Goal: Task Accomplishment & Management: Manage account settings

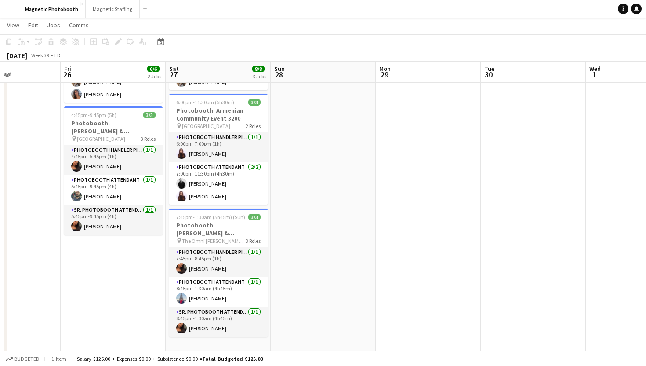
scroll to position [109, 0]
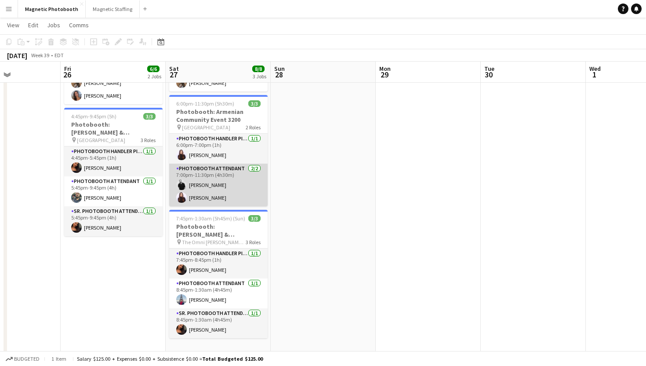
click at [249, 182] on app-card-role "Photobooth Attendant [DATE] 7:00pm-11:30pm (4h30m) [PERSON_NAME] [PERSON_NAME]" at bounding box center [218, 185] width 98 height 43
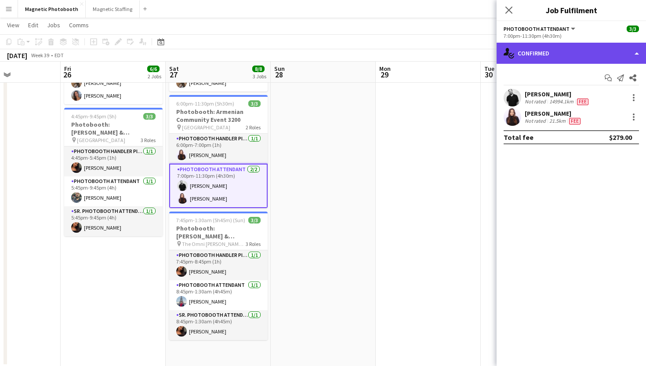
click at [579, 53] on div "single-neutral-actions-check-2 Confirmed" at bounding box center [572, 53] width 150 height 21
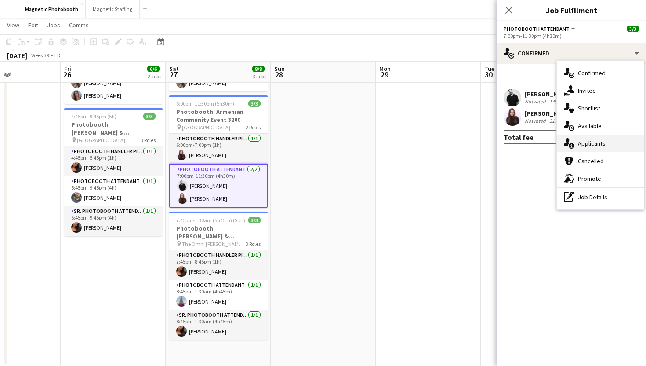
click at [618, 145] on div "single-neutral-actions-information Applicants" at bounding box center [600, 144] width 87 height 18
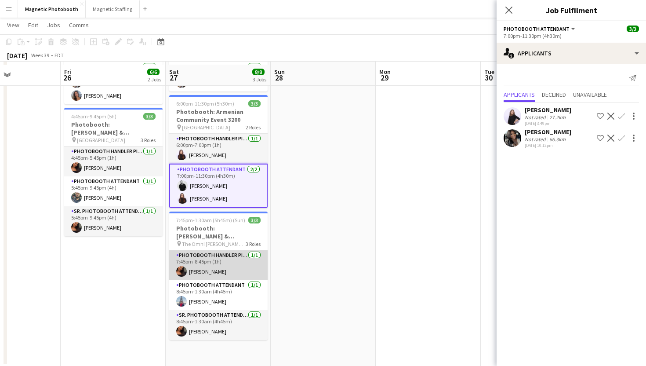
scroll to position [118, 0]
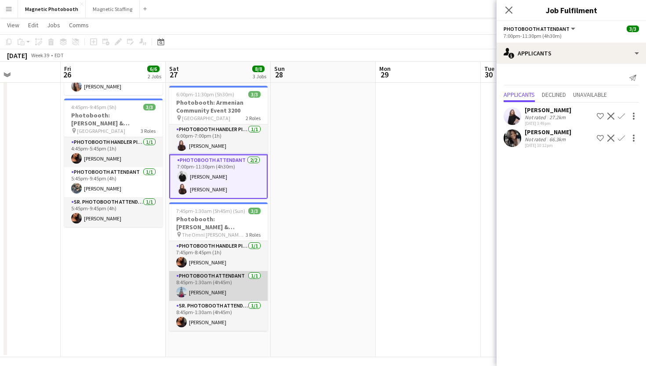
click at [248, 271] on app-card-role "Photobooth Attendant [DATE] 8:45pm-1:30am (4h45m) [PERSON_NAME]" at bounding box center [218, 286] width 98 height 30
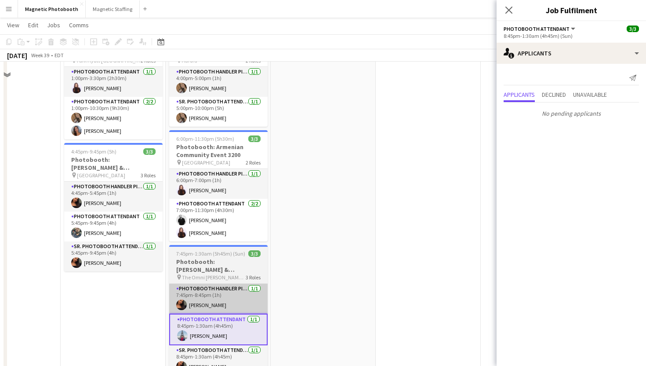
scroll to position [31, 0]
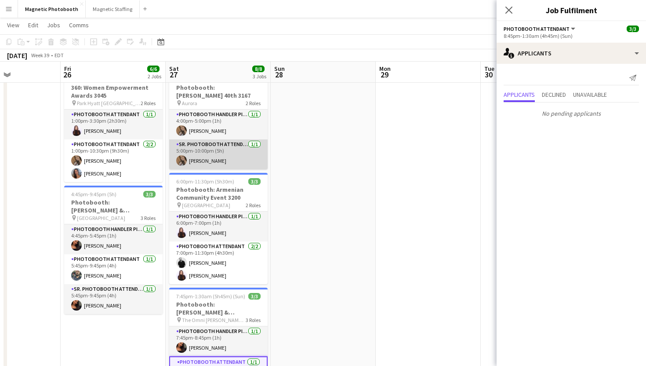
click at [239, 152] on app-card-role "Sr. Photobooth Attendant [DATE] 5:00pm-10:00pm (5h) [PERSON_NAME]" at bounding box center [218, 154] width 98 height 30
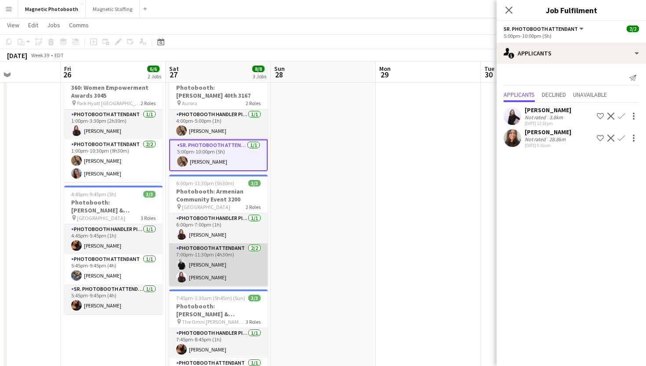
click at [245, 253] on app-card-role "Photobooth Attendant [DATE] 7:00pm-11:30pm (4h30m) [PERSON_NAME] [PERSON_NAME]" at bounding box center [218, 264] width 98 height 43
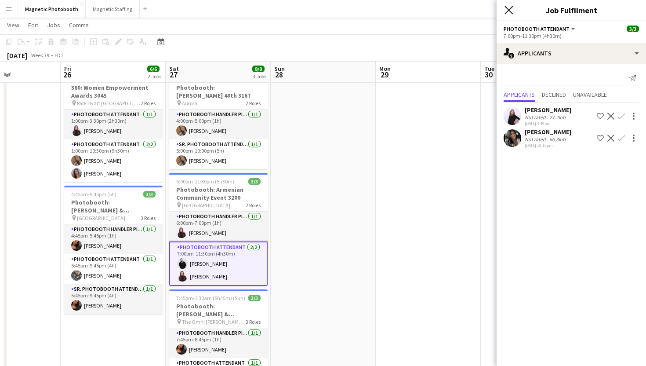
click at [508, 9] on icon at bounding box center [509, 10] width 8 height 8
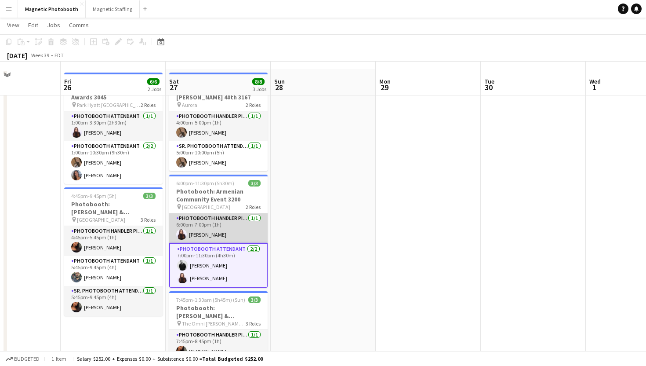
scroll to position [24, 0]
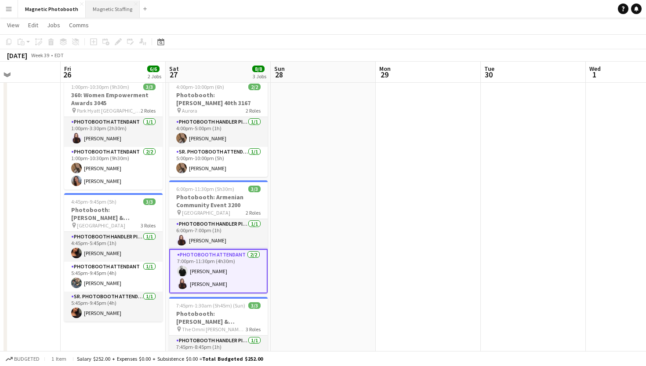
click at [114, 11] on button "Magnetic Staffing Close" at bounding box center [113, 8] width 54 height 17
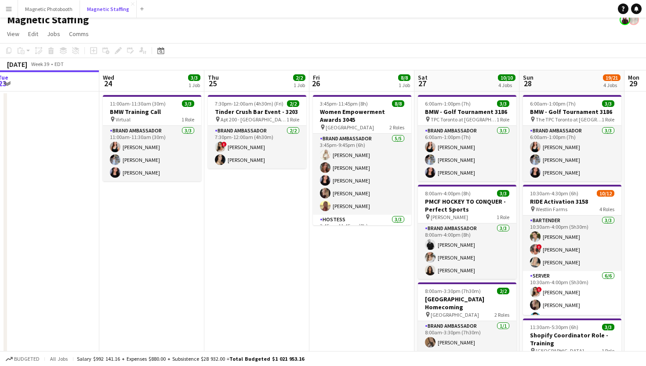
scroll to position [36, 0]
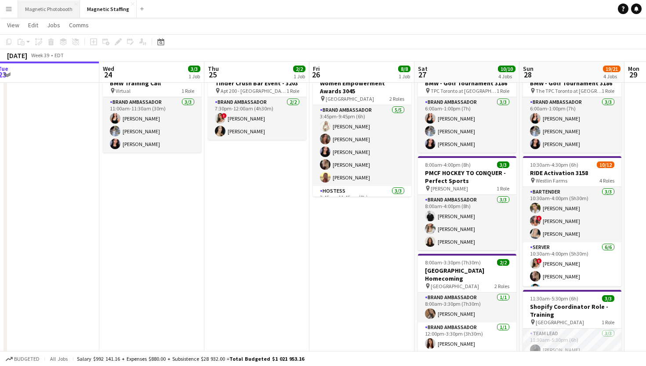
click at [55, 16] on button "Magnetic Photobooth Close" at bounding box center [49, 8] width 62 height 17
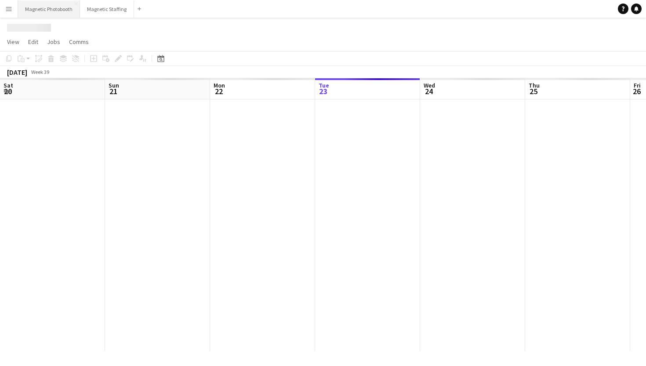
scroll to position [0, 210]
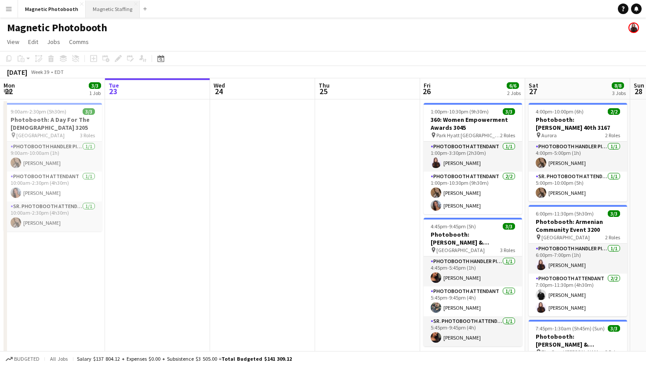
click at [112, 13] on button "Magnetic Staffing Close" at bounding box center [113, 8] width 54 height 17
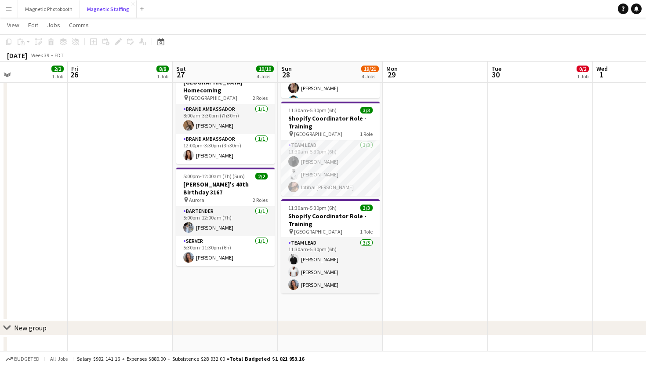
scroll to position [0, 349]
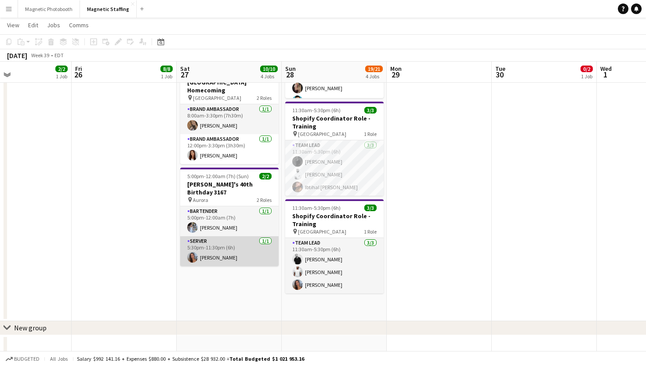
click at [257, 248] on app-card-role "Server [DATE] 5:30pm-11:30pm (6h) [PERSON_NAME]" at bounding box center [229, 251] width 98 height 30
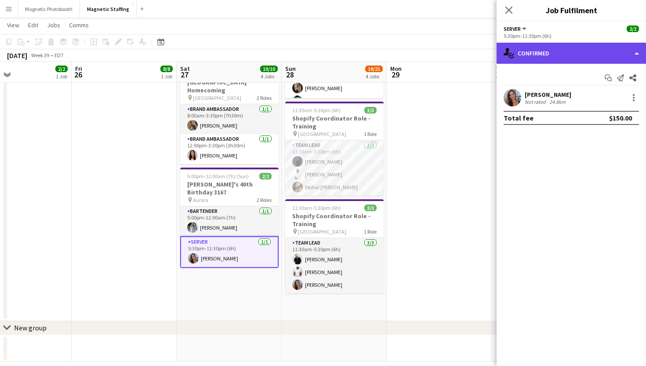
click at [574, 52] on div "single-neutral-actions-check-2 Confirmed" at bounding box center [572, 53] width 150 height 21
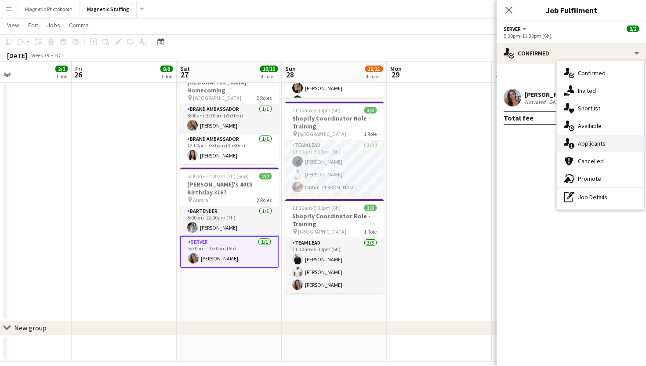
click at [603, 148] on div "single-neutral-actions-information Applicants" at bounding box center [600, 144] width 87 height 18
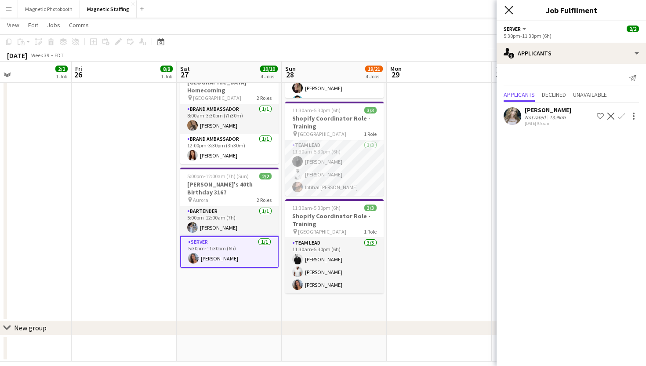
click at [510, 9] on icon at bounding box center [509, 10] width 8 height 8
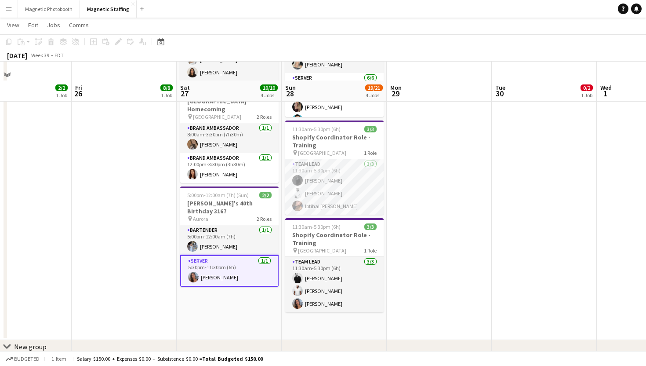
scroll to position [204, 0]
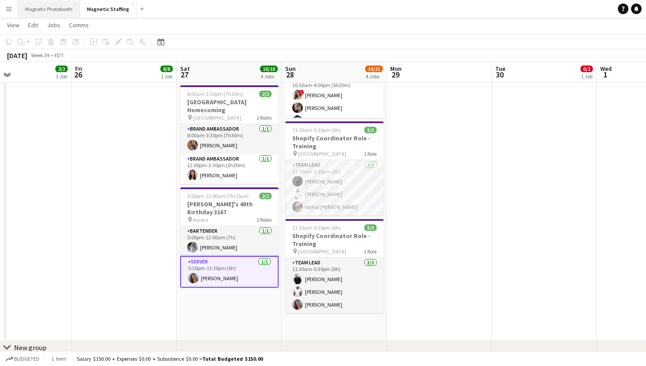
click at [66, 11] on button "Magnetic Photobooth Close" at bounding box center [49, 8] width 62 height 17
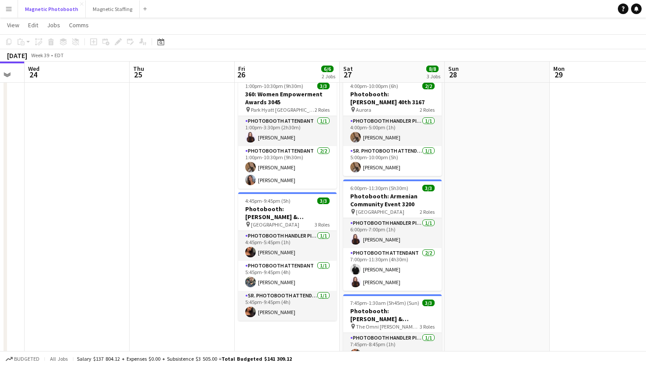
scroll to position [0, 398]
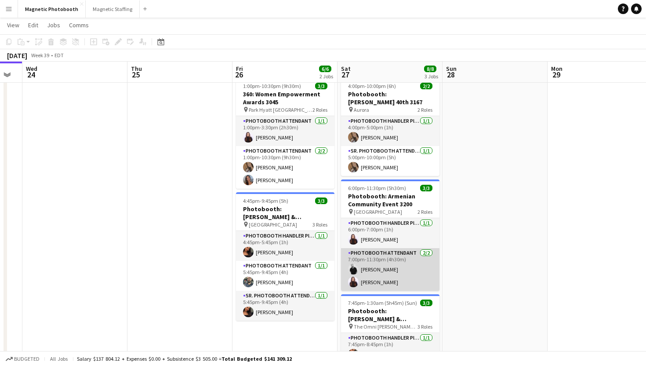
click at [368, 267] on app-card-role "Photobooth Attendant [DATE] 7:00pm-11:30pm (4h30m) [PERSON_NAME] [PERSON_NAME]" at bounding box center [390, 269] width 98 height 43
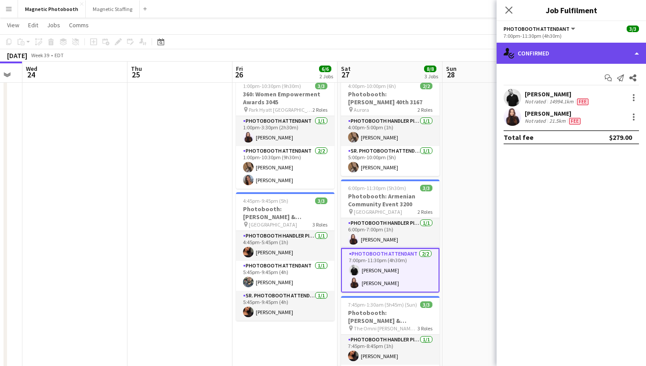
click at [512, 49] on icon "single-neutral-actions-check-2" at bounding box center [509, 53] width 11 height 11
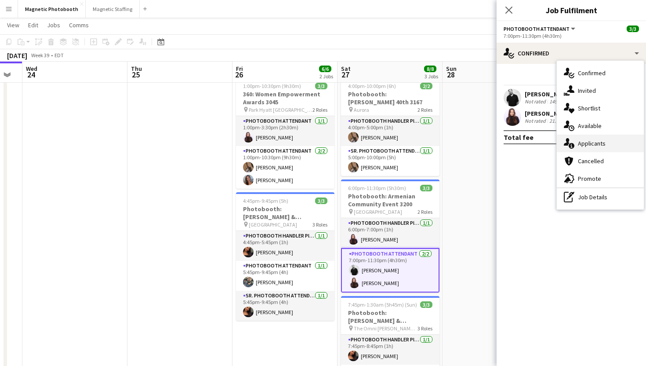
click at [580, 145] on span "Applicants" at bounding box center [592, 143] width 28 height 8
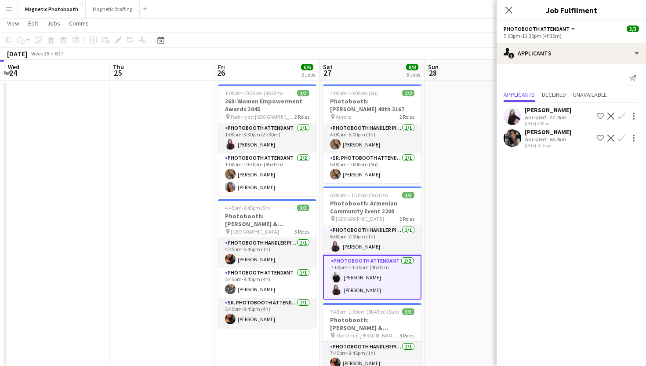
scroll to position [20, 0]
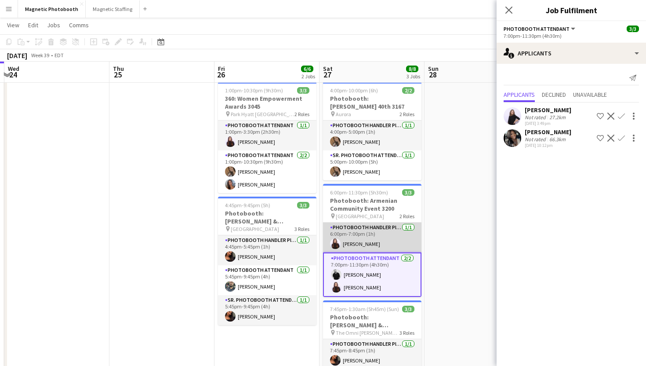
click at [354, 227] on app-card-role "Photobooth Handler Pick-Up/Drop-Off [DATE] 6:00pm-7:00pm (1h) [PERSON_NAME]" at bounding box center [372, 238] width 98 height 30
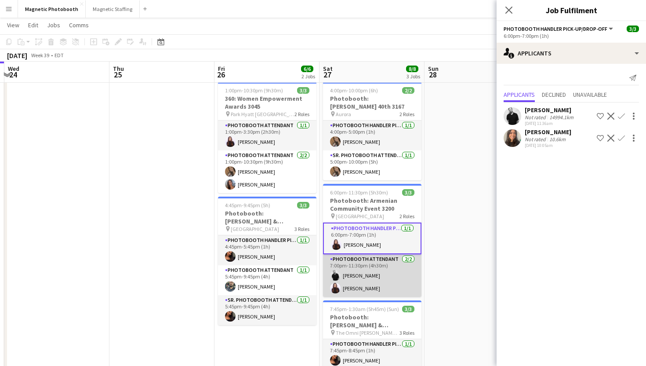
click at [362, 270] on app-card-role "Photobooth Attendant [DATE] 7:00pm-11:30pm (4h30m) [PERSON_NAME] [PERSON_NAME]" at bounding box center [372, 275] width 98 height 43
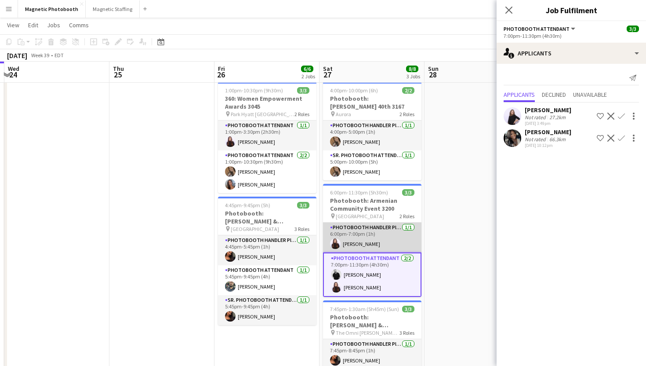
click at [371, 223] on app-card-role "Photobooth Handler Pick-Up/Drop-Off [DATE] 6:00pm-7:00pm (1h) [PERSON_NAME]" at bounding box center [372, 238] width 98 height 30
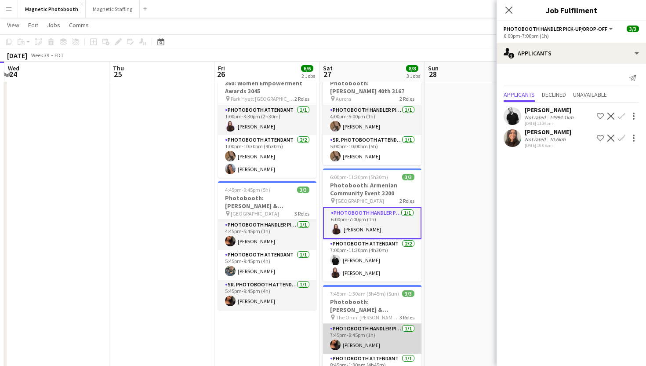
scroll to position [35, 0]
click at [364, 328] on app-card-role "Photobooth Handler Pick-Up/Drop-Off [DATE] 7:45pm-8:45pm (1h) [PERSON_NAME]" at bounding box center [372, 339] width 98 height 30
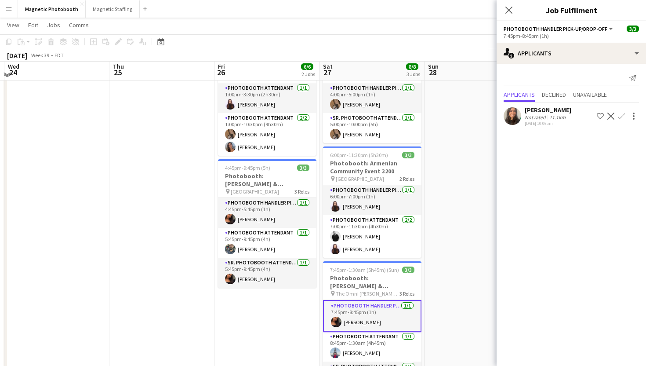
scroll to position [60, 0]
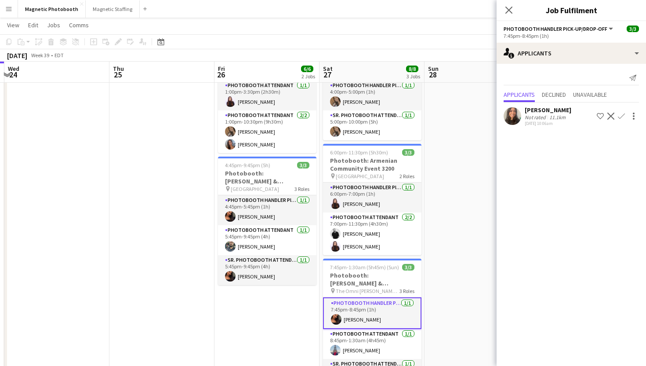
click at [364, 329] on app-card-role "Photobooth Attendant [DATE] 8:45pm-1:30am (4h45m) [PERSON_NAME]" at bounding box center [372, 344] width 98 height 30
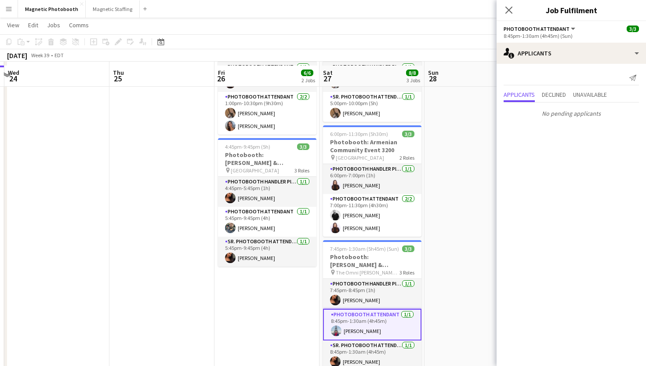
scroll to position [85, 0]
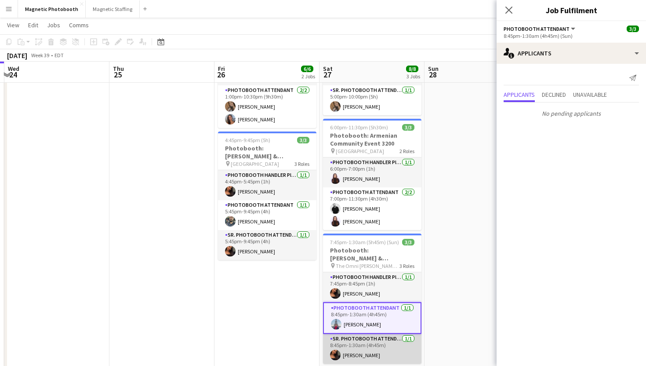
click at [362, 337] on app-card-role "Sr. Photobooth Attendant [DATE] 8:45pm-1:30am (4h45m) [PERSON_NAME]" at bounding box center [372, 349] width 98 height 30
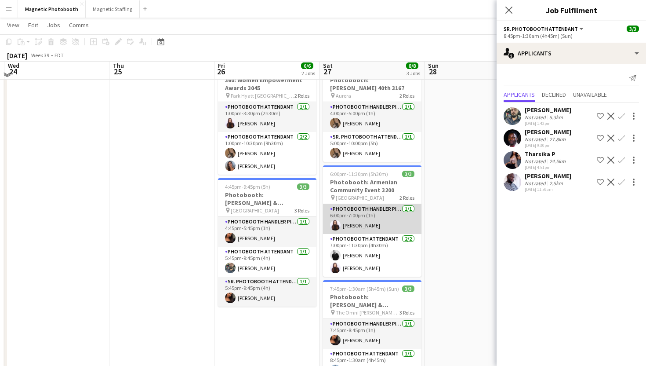
scroll to position [42, 0]
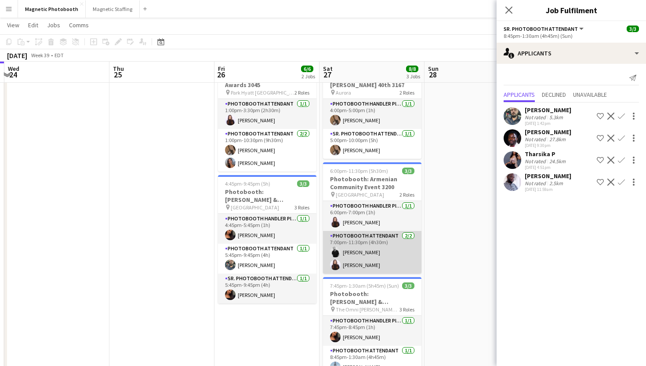
click at [371, 244] on app-card-role "Photobooth Attendant [DATE] 7:00pm-11:30pm (4h30m) [PERSON_NAME] [PERSON_NAME]" at bounding box center [372, 252] width 98 height 43
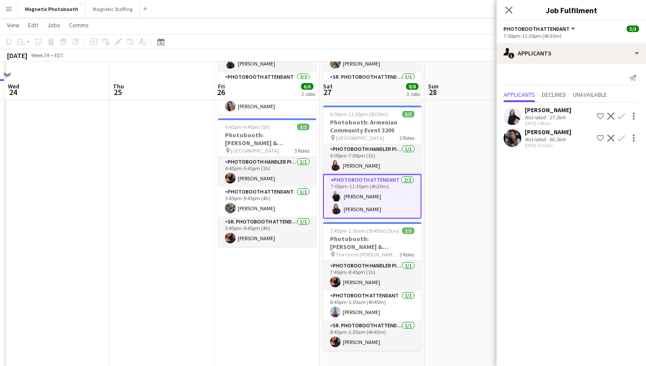
scroll to position [116, 0]
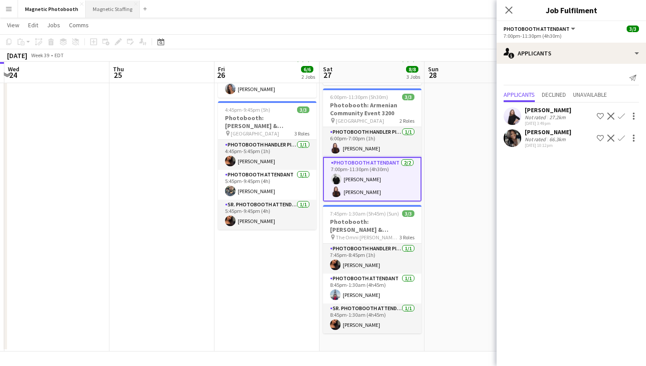
click at [92, 11] on button "Magnetic Staffing Close" at bounding box center [113, 8] width 54 height 17
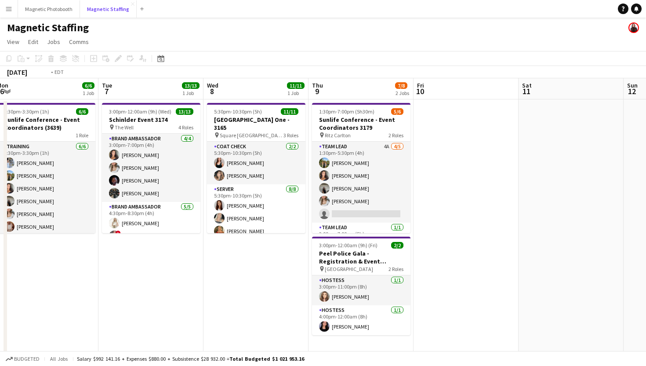
scroll to position [0, 191]
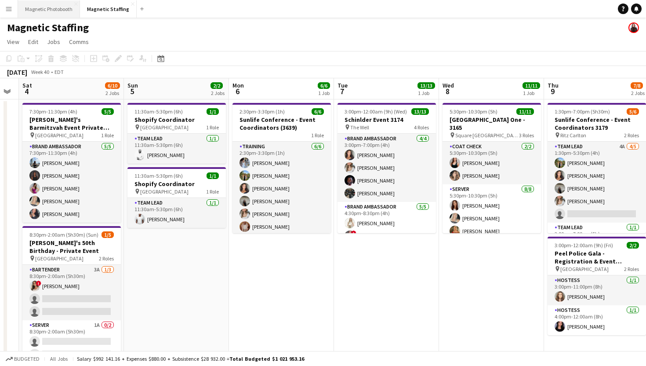
click at [61, 13] on button "Magnetic Photobooth Close" at bounding box center [49, 8] width 62 height 17
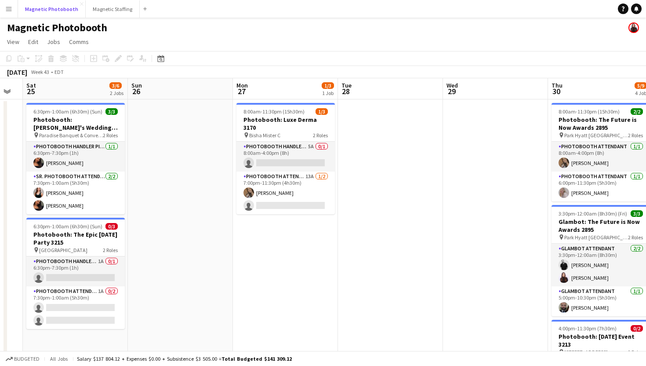
scroll to position [0, 296]
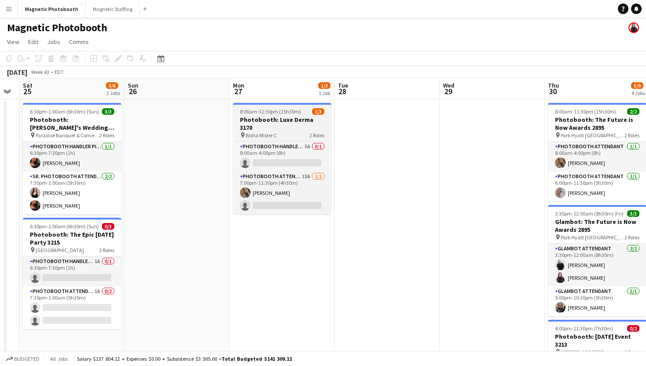
click at [297, 122] on h3 "Photobooth: Luxe Derma 3170" at bounding box center [282, 124] width 98 height 16
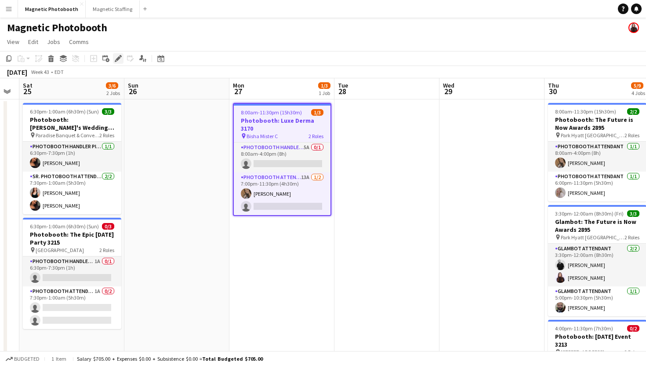
click at [119, 59] on icon at bounding box center [118, 58] width 5 height 5
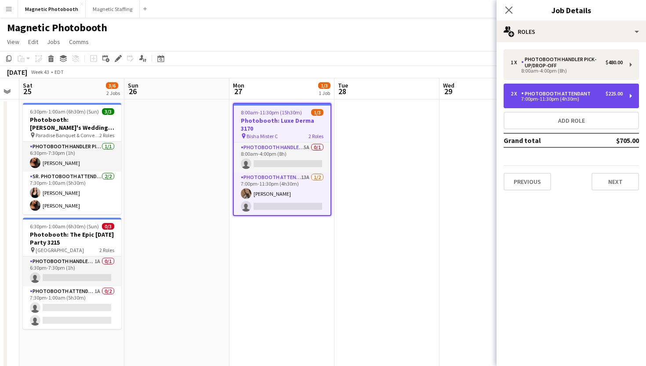
click at [545, 96] on div "Photobooth Attendant" at bounding box center [558, 94] width 73 height 6
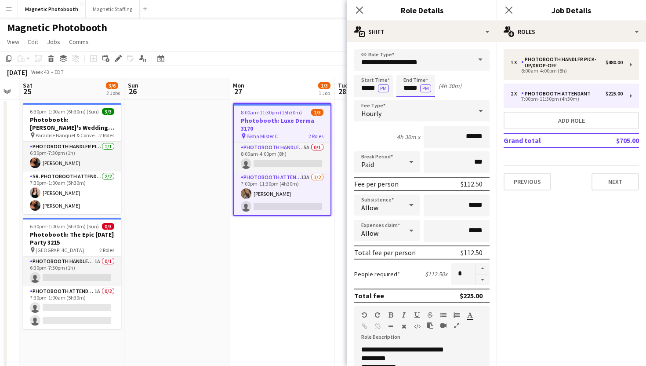
click at [406, 92] on input "*****" at bounding box center [416, 86] width 39 height 22
click at [408, 69] on div at bounding box center [407, 70] width 18 height 9
click at [426, 102] on div at bounding box center [425, 101] width 18 height 9
type input "*****"
click at [426, 102] on div at bounding box center [425, 101] width 18 height 9
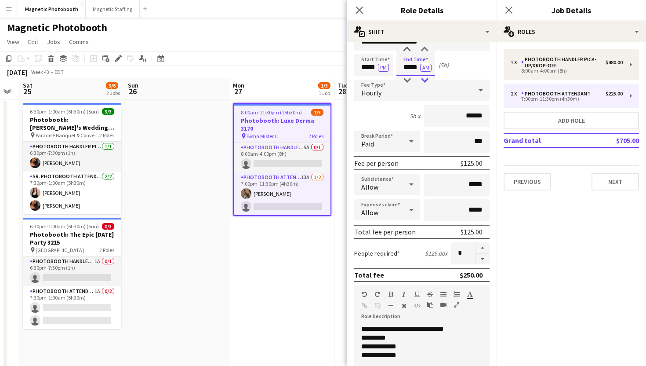
scroll to position [26, 0]
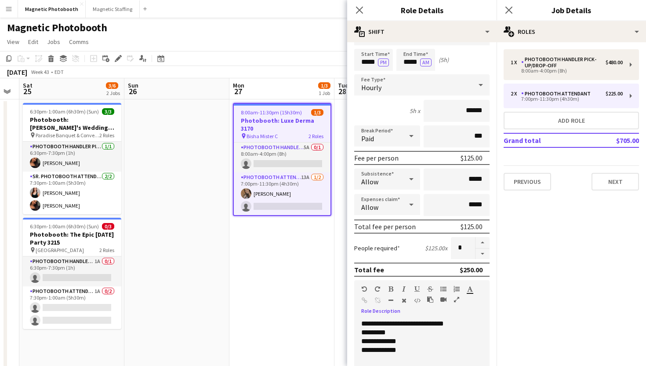
click at [398, 352] on div "**********" at bounding box center [421, 350] width 121 height 9
click at [508, 14] on icon "Close pop-in" at bounding box center [509, 10] width 8 height 8
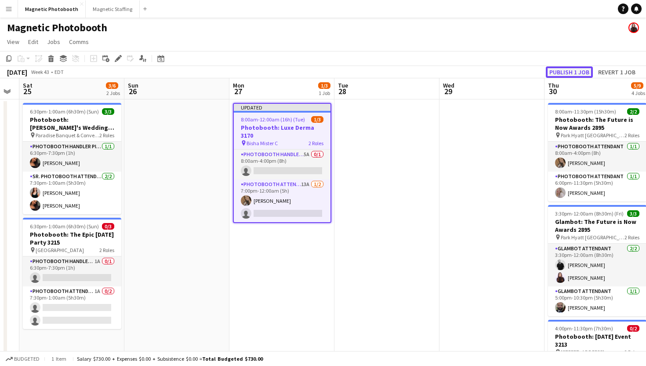
click at [559, 73] on button "Publish 1 job" at bounding box center [569, 71] width 47 height 11
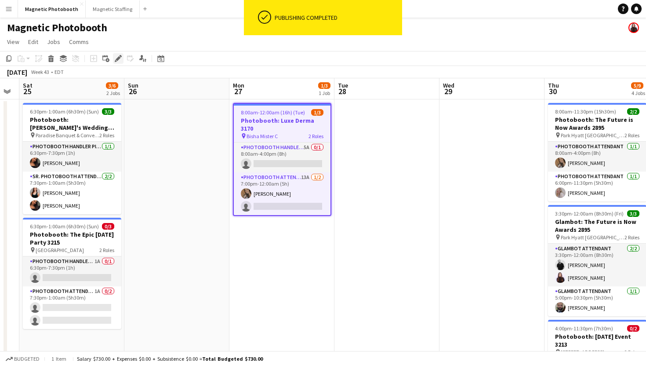
click at [119, 58] on icon at bounding box center [118, 58] width 5 height 5
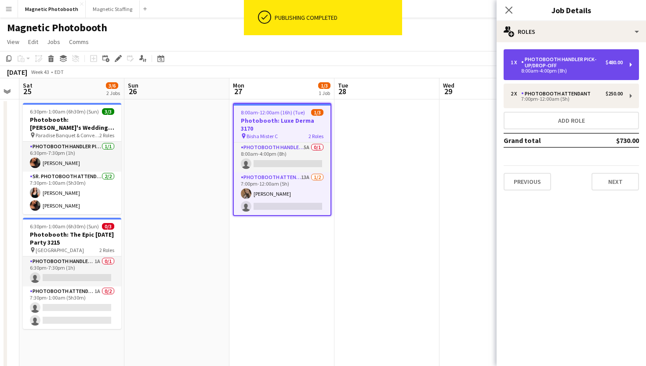
click at [548, 64] on div "Photobooth Handler Pick-Up/Drop-Off" at bounding box center [564, 62] width 84 height 12
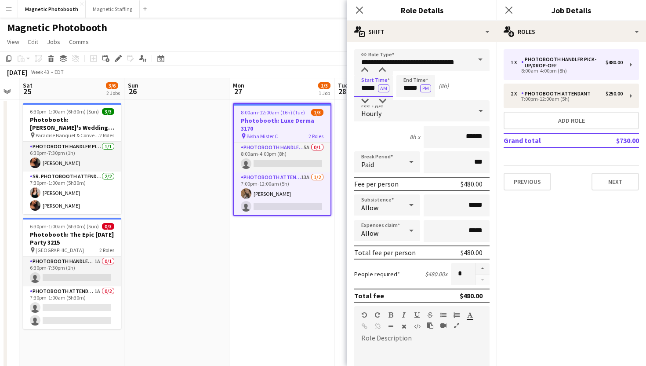
click at [372, 85] on input "*****" at bounding box center [373, 86] width 39 height 22
click at [368, 98] on div at bounding box center [365, 101] width 18 height 9
type input "*****"
click at [368, 98] on div at bounding box center [365, 101] width 18 height 9
click at [411, 85] on input "*****" at bounding box center [416, 86] width 39 height 22
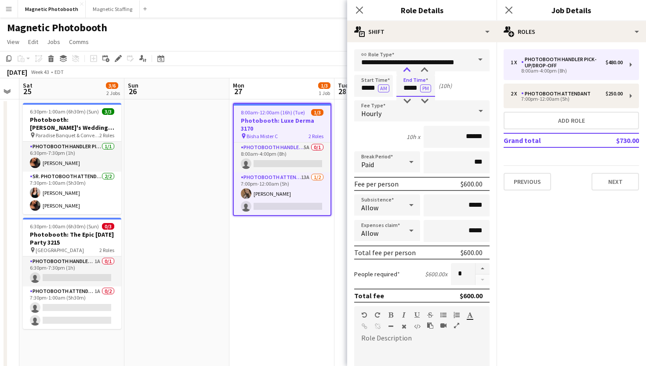
click at [408, 74] on div at bounding box center [407, 70] width 18 height 9
type input "*****"
click at [408, 74] on div at bounding box center [407, 70] width 18 height 9
click at [384, 90] on button "AM" at bounding box center [383, 88] width 11 height 8
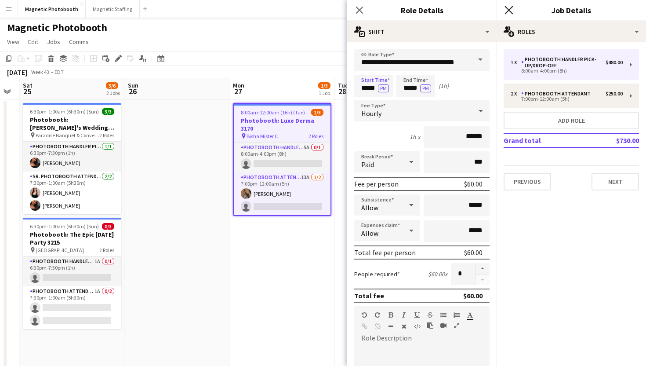
click at [506, 9] on icon "Close pop-in" at bounding box center [509, 10] width 8 height 8
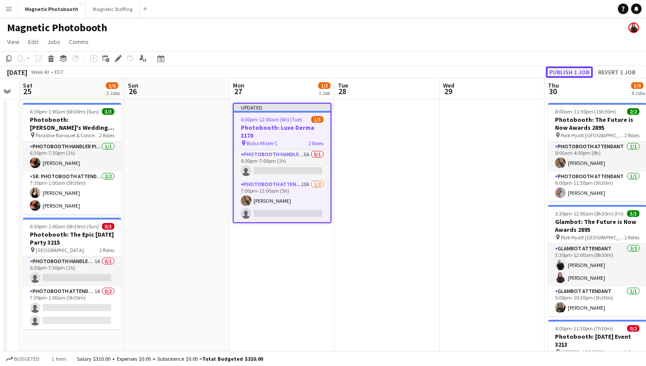
click at [571, 66] on button "Publish 1 job" at bounding box center [569, 71] width 47 height 11
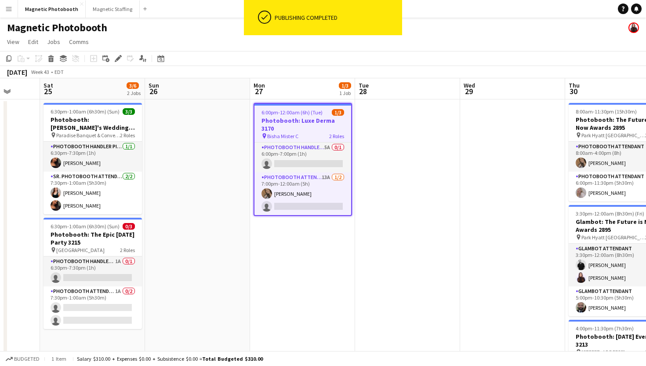
scroll to position [0, 272]
